Goal: Task Accomplishment & Management: Complete application form

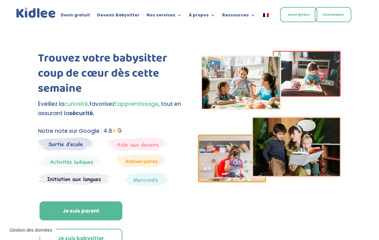
click at [306, 19] on link "Inscription" at bounding box center [298, 14] width 37 height 15
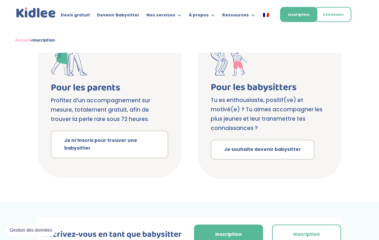
scroll to position [136, 0]
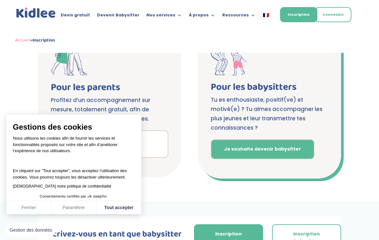
click at [278, 156] on link "Je souhaite devenir babysitter" at bounding box center [263, 149] width 104 height 20
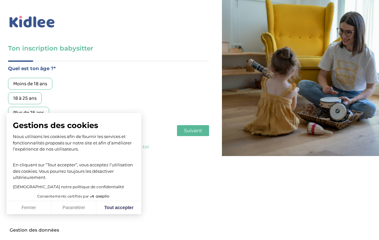
scroll to position [10, 0]
click at [35, 208] on button "Fermer" at bounding box center [28, 208] width 45 height 14
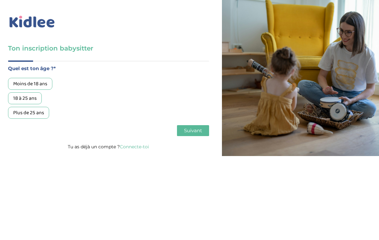
click at [27, 92] on div "18 à 25 ans" at bounding box center [25, 98] width 34 height 12
click at [203, 115] on div "Quel est ton âge ?* Moins de 18 ans 18 à 25 ans Plus de 25 ans As tu tes dispon…" at bounding box center [108, 101] width 201 height 82
click at [195, 126] on button "Suivant" at bounding box center [193, 130] width 32 height 11
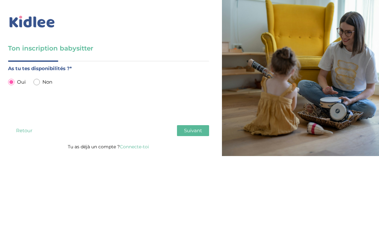
click at [196, 127] on span "Suivant" at bounding box center [193, 130] width 18 height 6
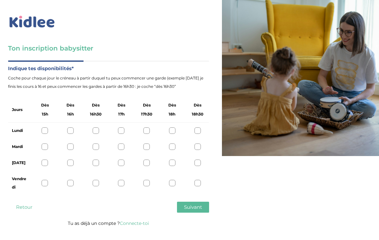
click at [199, 127] on div at bounding box center [197, 130] width 6 height 6
click at [198, 128] on icon at bounding box center [197, 130] width 5 height 5
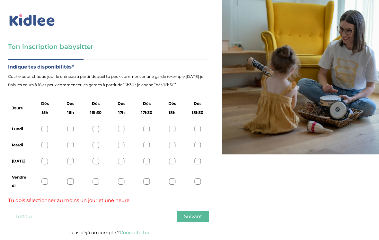
click at [95, 126] on div at bounding box center [96, 129] width 6 height 6
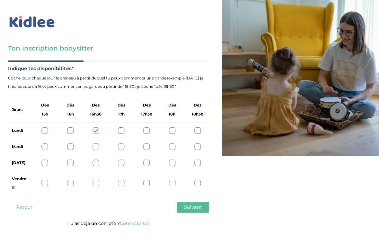
click at [97, 143] on div at bounding box center [96, 146] width 6 height 6
click at [97, 159] on div at bounding box center [96, 162] width 6 height 6
click at [121, 127] on div at bounding box center [121, 130] width 6 height 6
click at [122, 143] on div at bounding box center [121, 146] width 6 height 6
click at [121, 159] on div at bounding box center [121, 162] width 6 height 6
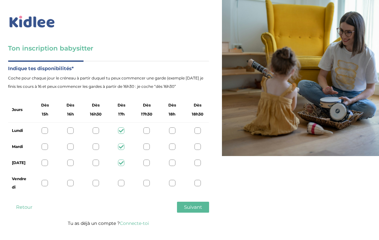
click at [118, 143] on div at bounding box center [121, 146] width 6 height 6
click at [122, 128] on icon at bounding box center [121, 130] width 5 height 5
click at [123, 155] on div "Jeudi" at bounding box center [108, 163] width 201 height 16
click at [124, 159] on div at bounding box center [121, 162] width 6 height 6
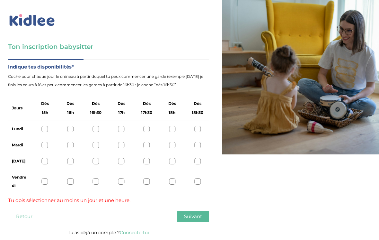
click at [48, 178] on div at bounding box center [45, 181] width 6 height 6
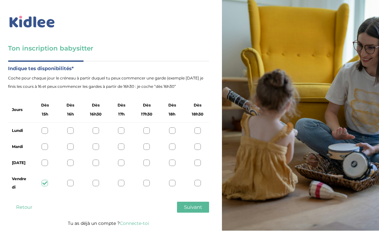
click at [196, 204] on span "Suivant" at bounding box center [193, 207] width 18 height 6
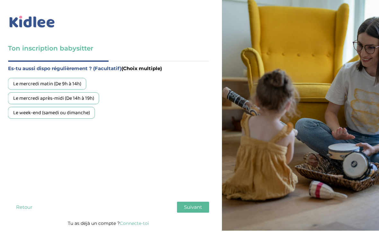
click at [83, 108] on div "Le week-end (samedi ou dimanche)" at bounding box center [51, 113] width 87 height 12
click at [91, 92] on div "Le mercredi après-midi (De 14h à 19h)" at bounding box center [53, 98] width 91 height 12
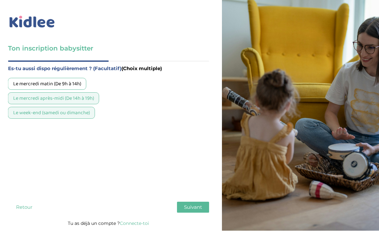
click at [203, 202] on button "Suivant" at bounding box center [193, 207] width 32 height 11
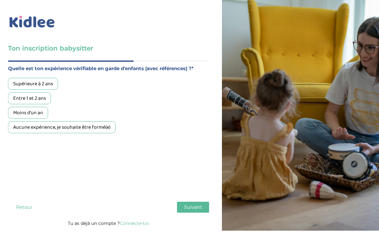
click at [104, 121] on div "Aucune expérience, je souhaite être formé(e)" at bounding box center [62, 127] width 108 height 12
click at [37, 107] on div "Moins d'un an" at bounding box center [28, 113] width 40 height 12
click at [55, 123] on div "Aucune expérience, je souhaite être formé(e)" at bounding box center [62, 127] width 108 height 12
click at [55, 121] on div "Aucune expérience, je souhaite être formé(e)" at bounding box center [62, 127] width 108 height 12
click at [198, 204] on span "Suivant" at bounding box center [193, 207] width 18 height 6
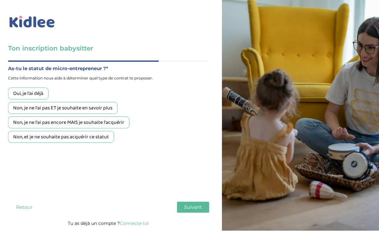
click at [104, 131] on div "Non, et je ne souhaite pas acquérir ce statut" at bounding box center [61, 137] width 106 height 12
click at [200, 204] on span "Suivant" at bounding box center [193, 207] width 18 height 6
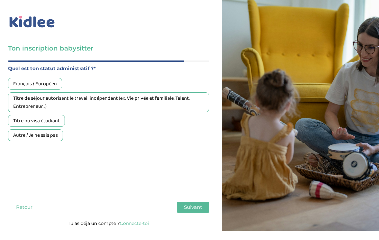
click at [56, 78] on div "Français / Européen" at bounding box center [35, 84] width 54 height 12
click at [202, 202] on button "Suivant" at bounding box center [193, 207] width 32 height 11
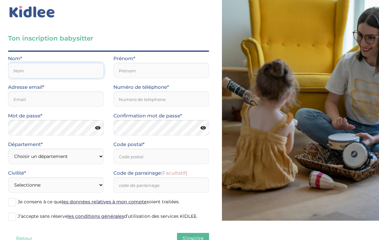
type input "."
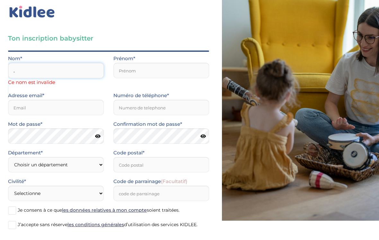
click at [86, 70] on input "." at bounding box center [56, 70] width 96 height 15
type input "Sarah"
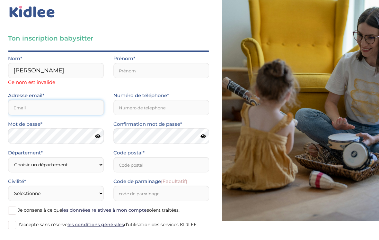
click at [58, 108] on div "Adresse email*" at bounding box center [55, 105] width 105 height 29
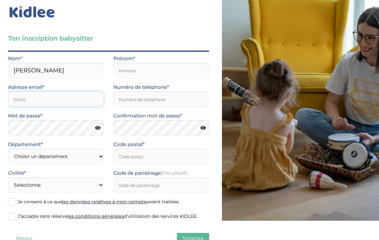
type input "1950sarahaboh@gmail.com"
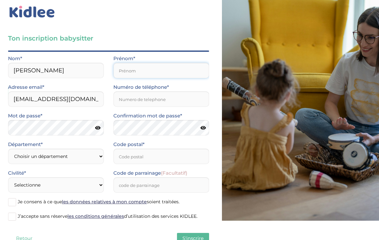
click at [175, 69] on input "text" at bounding box center [161, 70] width 96 height 15
type input "a"
type input "Aboh"
click at [158, 100] on input "Numéro de téléphone*" at bounding box center [161, 98] width 96 height 15
type input "À"
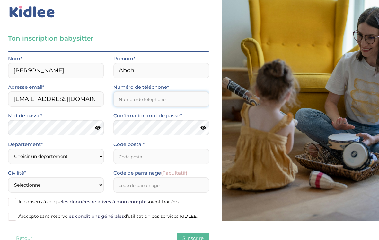
type input "À"
type input "0644727232"
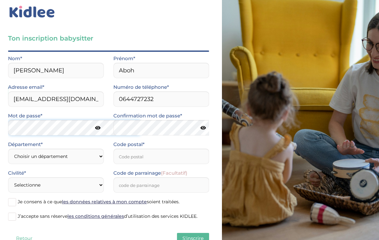
scroll to position [0, 0]
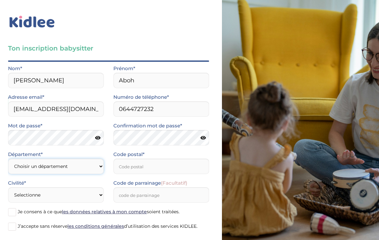
click at [74, 168] on select "Choisir un département Paris (75) Hauts-de-Seine (92) Yvelines (78) Val-de-Marn…" at bounding box center [56, 165] width 96 height 15
click at [69, 165] on select "Choisir un département Paris (75) Hauts-de-Seine (92) Yvelines (78) Val-de-Marn…" at bounding box center [56, 165] width 96 height 15
select select "91"
click at [147, 168] on input "Code postal*" at bounding box center [161, 165] width 96 height 15
type input "91540"
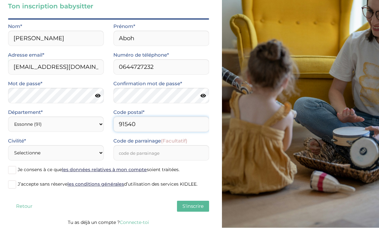
scroll to position [32, 0]
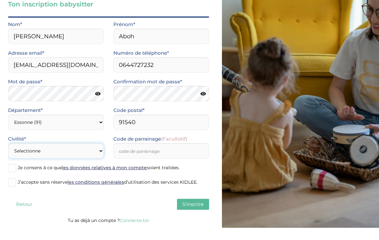
click at [84, 155] on select "Selectionne Mr Mme" at bounding box center [56, 162] width 96 height 15
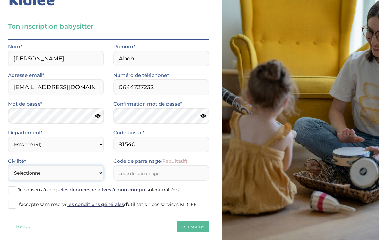
select select "1"
click at [154, 176] on input "Code de parrainage (Facultatif)" at bounding box center [161, 172] width 96 height 15
type input "'."
click at [150, 177] on input "'." at bounding box center [161, 172] width 96 height 15
click at [136, 175] on input "'." at bounding box center [161, 172] width 96 height 15
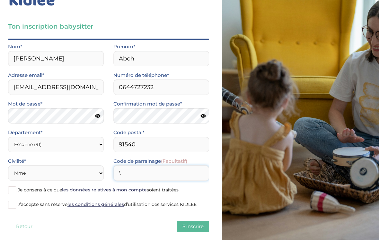
click at [137, 173] on input "'." at bounding box center [161, 172] width 96 height 15
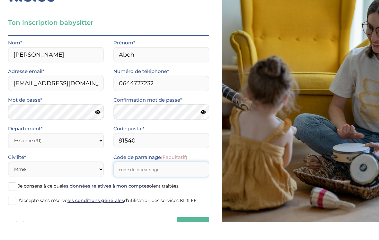
scroll to position [32, 0]
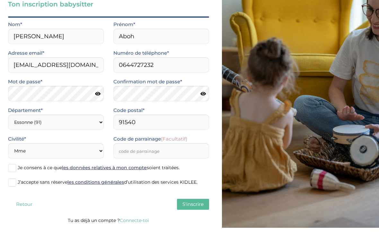
click at [11, 190] on label "J’accepte sans réserve les conditions générales d’utilisation des services KIDL…" at bounding box center [108, 195] width 201 height 10
click at [0, 0] on input "J’accepte sans réserve les conditions générales d’utilisation des services KIDL…" at bounding box center [0, 0] width 0 height 0
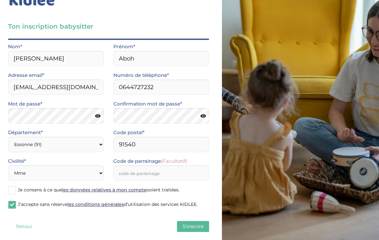
click at [168, 218] on div "Quel est ton âge ?* Moins de 18 ans 18 à 25 ans Plus de 25 ans As tu tes dispon…" at bounding box center [108, 139] width 201 height 200
click at [193, 227] on span "S'inscrire" at bounding box center [193, 226] width 21 height 6
click at [195, 224] on span "S'inscrire" at bounding box center [193, 226] width 21 height 6
click at [195, 226] on span "S'inscrire" at bounding box center [193, 226] width 21 height 6
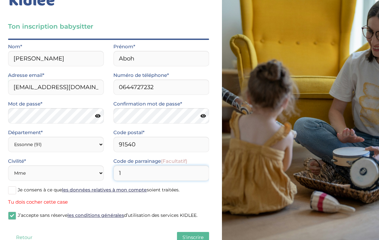
type input "1"
click at [12, 189] on span at bounding box center [12, 190] width 8 height 8
click at [0, 0] on input "Je consens à ce que les données relatives à mon compte soient traitées." at bounding box center [0, 0] width 0 height 0
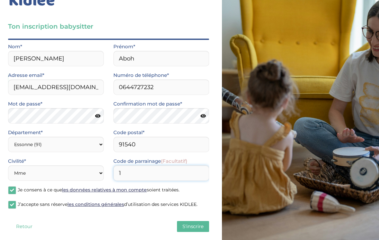
click at [155, 177] on input "1" at bounding box center [161, 172] width 96 height 15
click at [197, 222] on button "S'inscrire" at bounding box center [193, 226] width 32 height 11
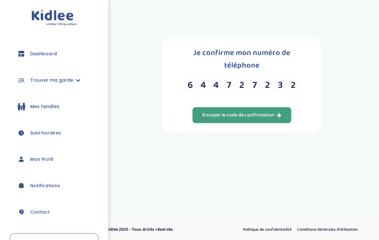
click at [267, 119] on div "Envoyer le code de confirmation" at bounding box center [242, 115] width 79 height 7
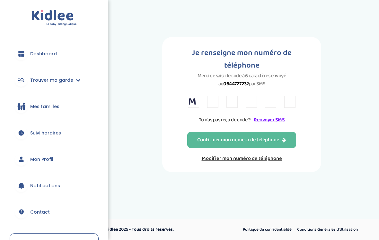
type input "M"
type input "Z"
type input "7"
type input "C"
click at [270, 105] on input "C" at bounding box center [270, 102] width 11 height 12
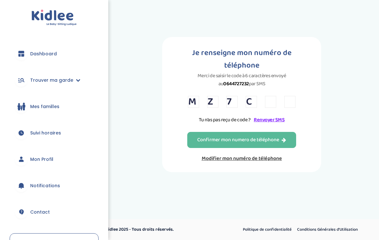
type input "C"
type input "A"
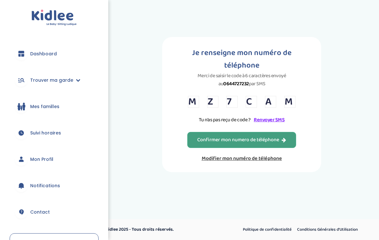
type input "M"
click at [271, 144] on div "Confirmer mon numero de téléphone" at bounding box center [241, 139] width 89 height 7
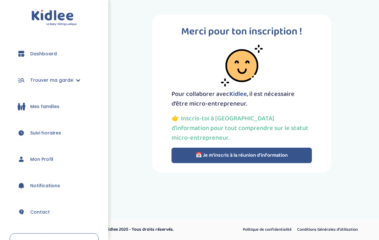
click at [278, 160] on button "📅 Je m’inscris à la réunion d’information" at bounding box center [242, 155] width 140 height 15
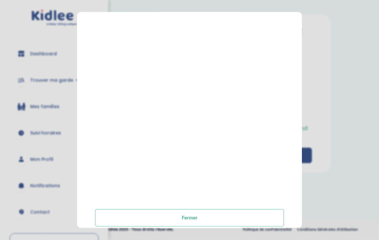
scroll to position [10, 0]
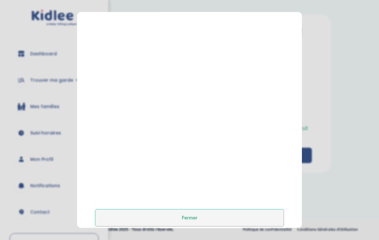
click at [242, 212] on button "Fermer" at bounding box center [189, 217] width 189 height 17
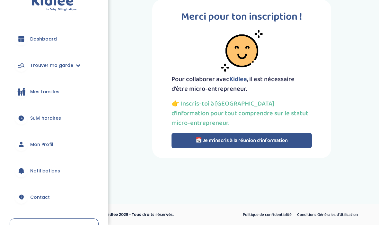
scroll to position [0, 0]
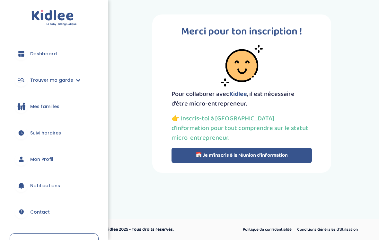
click at [47, 108] on span "Mes familles" at bounding box center [44, 106] width 29 height 7
